Goal: Task Accomplishment & Management: Manage account settings

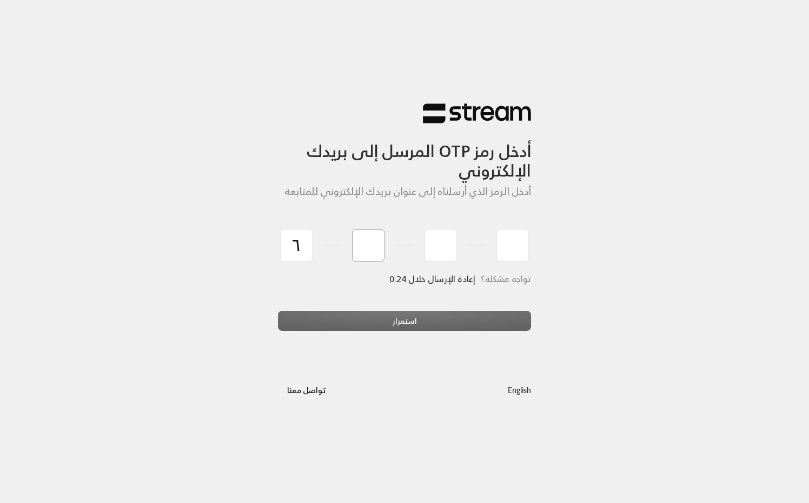
type input "6"
type input "9"
type input "3"
type input "9"
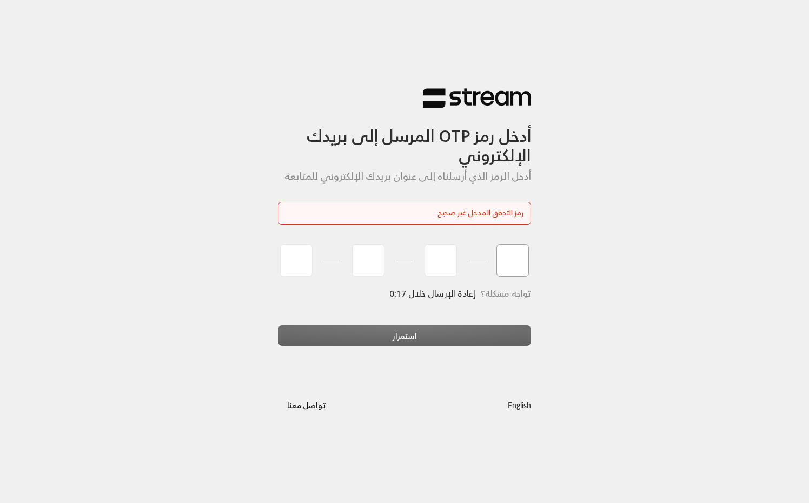
type input "6"
click at [299, 262] on input "tel" at bounding box center [296, 260] width 32 height 32
type input "6"
type input "9"
type input "3"
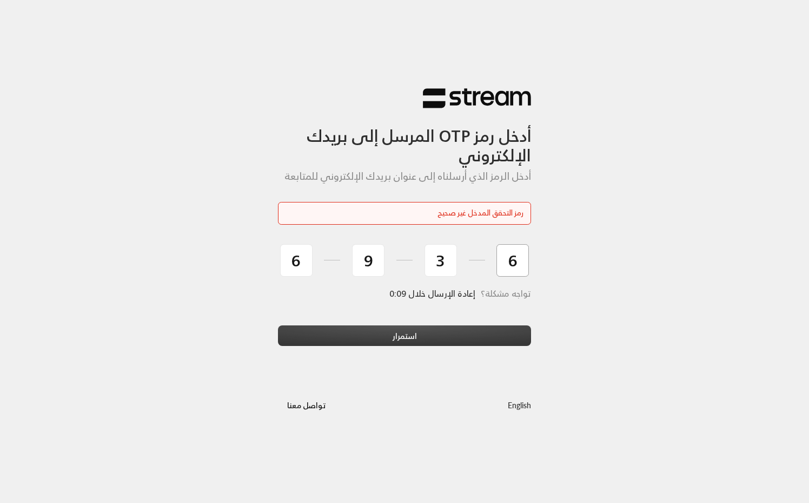
type input "6"
click at [489, 338] on button "استمرار" at bounding box center [404, 335] width 253 height 20
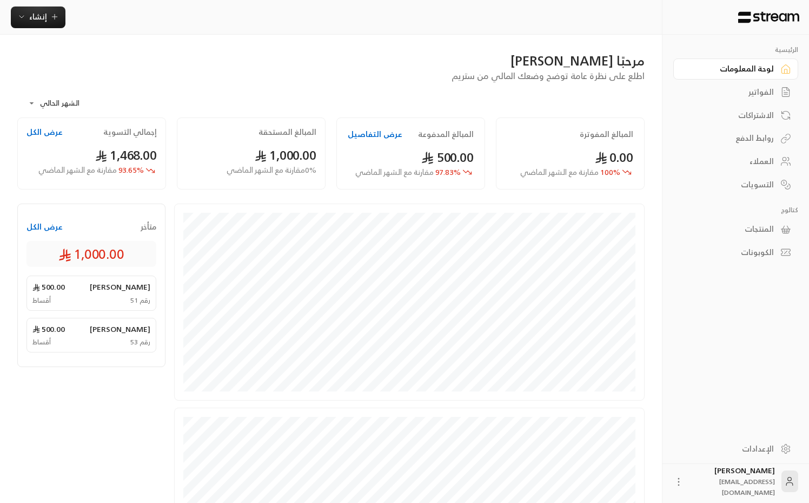
click at [761, 230] on div "المنتجات" at bounding box center [730, 228] width 87 height 11
